Goal: Transaction & Acquisition: Purchase product/service

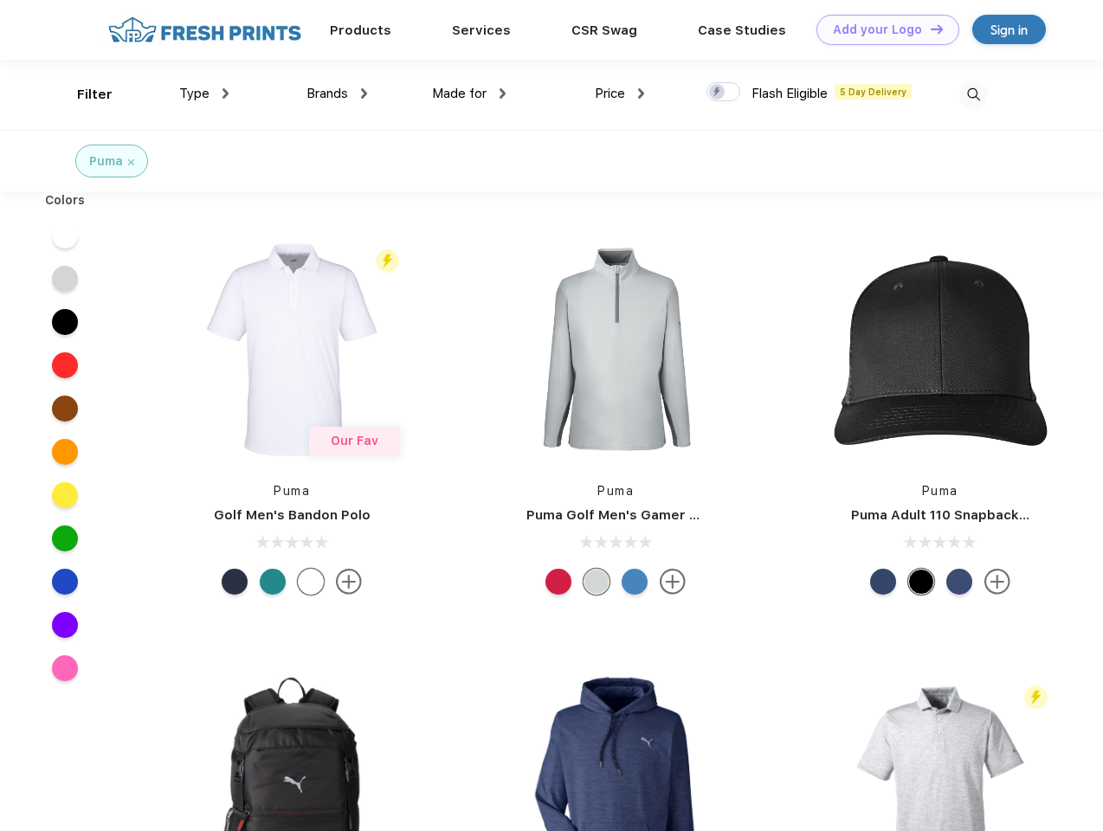
click at [881, 29] on link "Add your Logo Design Tool" at bounding box center [887, 30] width 143 height 30
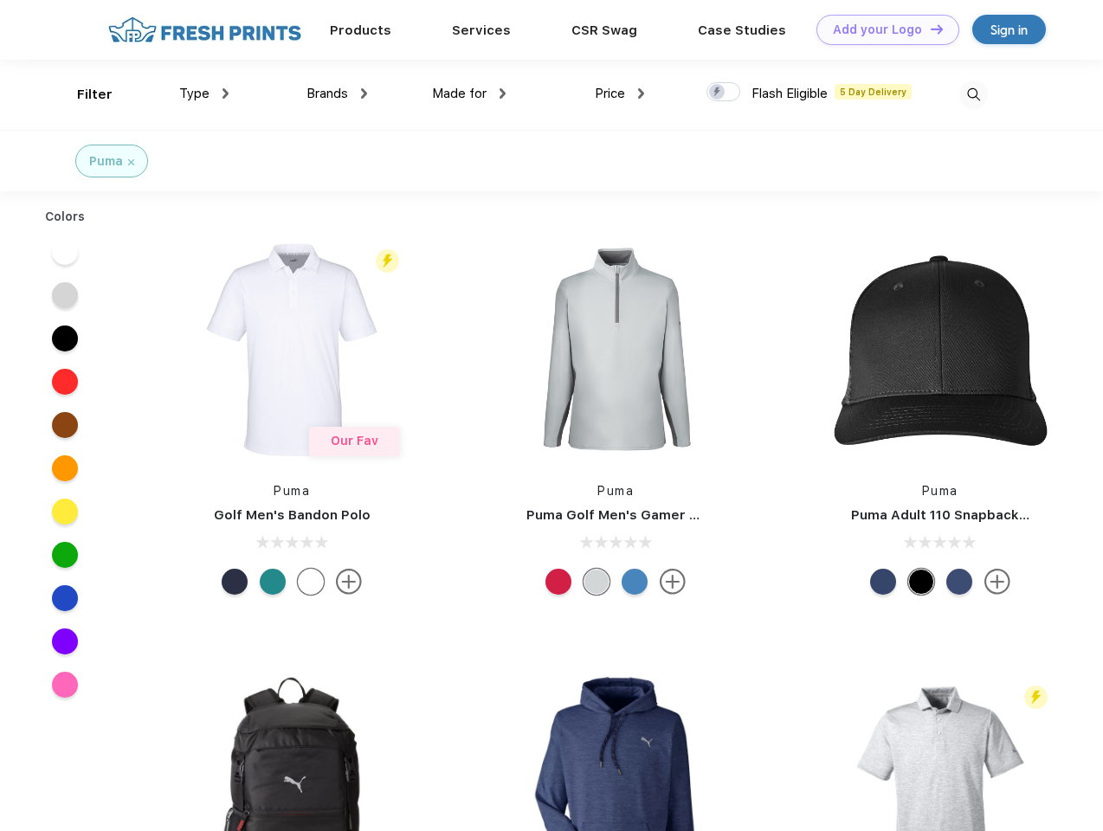
click at [0, 0] on div "Design Tool" at bounding box center [0, 0] width 0 height 0
click at [929, 29] on link "Add your Logo Design Tool" at bounding box center [887, 30] width 143 height 30
click at [83, 94] on div "Filter" at bounding box center [94, 95] width 35 height 20
click at [204, 93] on span "Type" at bounding box center [194, 94] width 30 height 16
click at [337, 93] on span "Brands" at bounding box center [327, 94] width 42 height 16
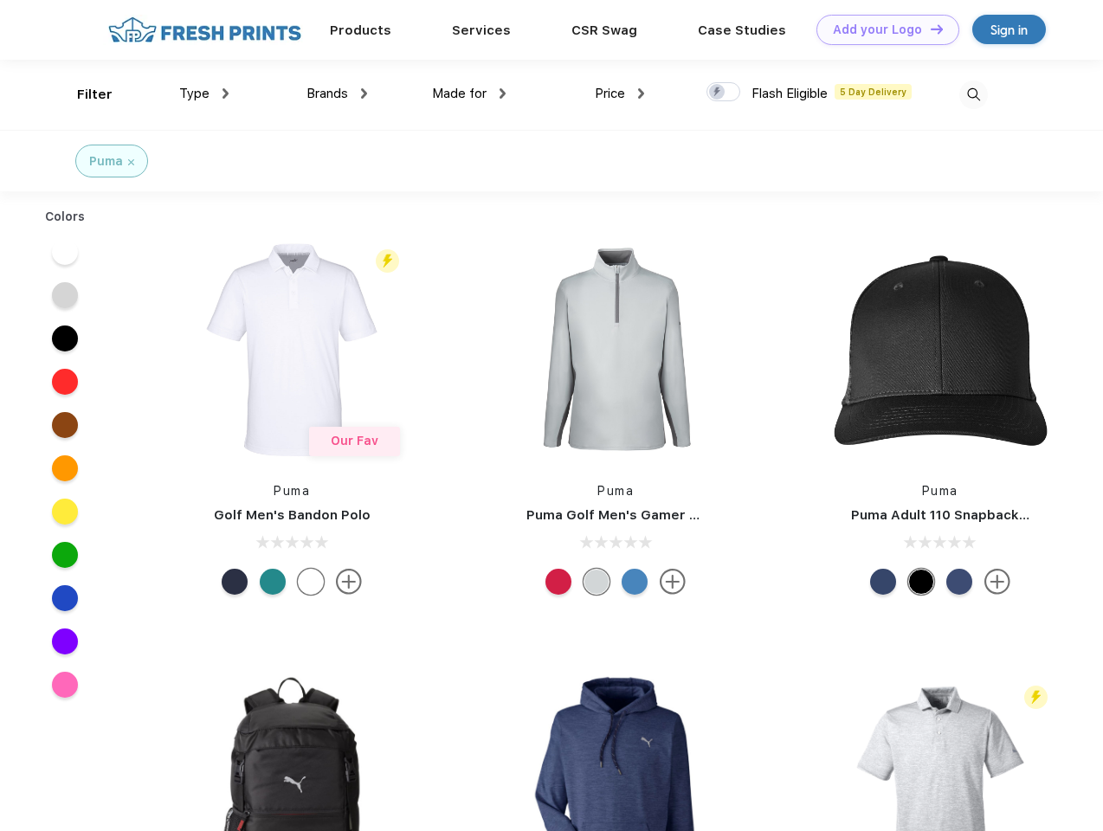
click at [469, 93] on span "Made for" at bounding box center [459, 94] width 55 height 16
click at [620, 93] on span "Price" at bounding box center [610, 94] width 30 height 16
click at [724, 93] on div at bounding box center [723, 91] width 34 height 19
click at [718, 93] on input "checkbox" at bounding box center [711, 86] width 11 height 11
click at [973, 94] on img at bounding box center [973, 94] width 29 height 29
